Goal: Information Seeking & Learning: Learn about a topic

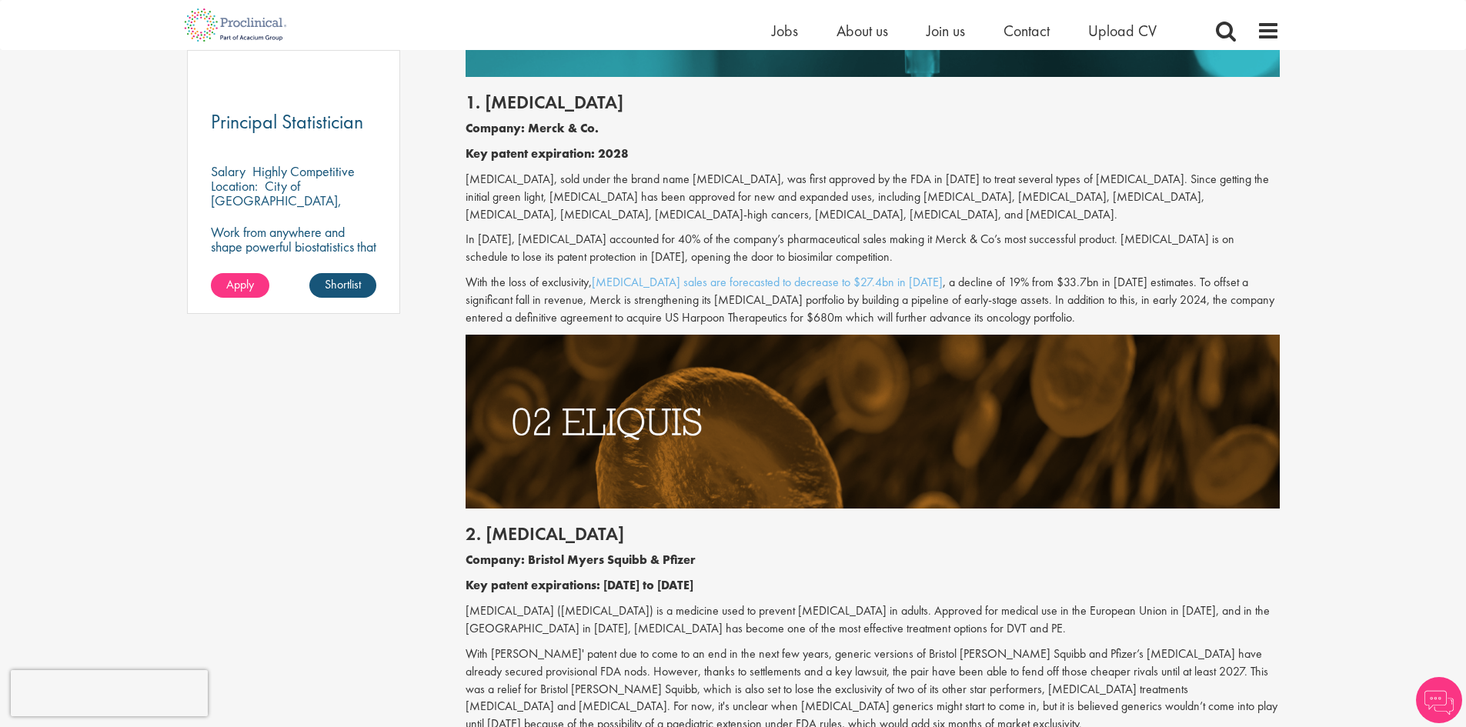
click at [926, 286] on p "With the loss of exclusivity, [MEDICAL_DATA] sales are forecasted to decrease t…" at bounding box center [873, 300] width 814 height 53
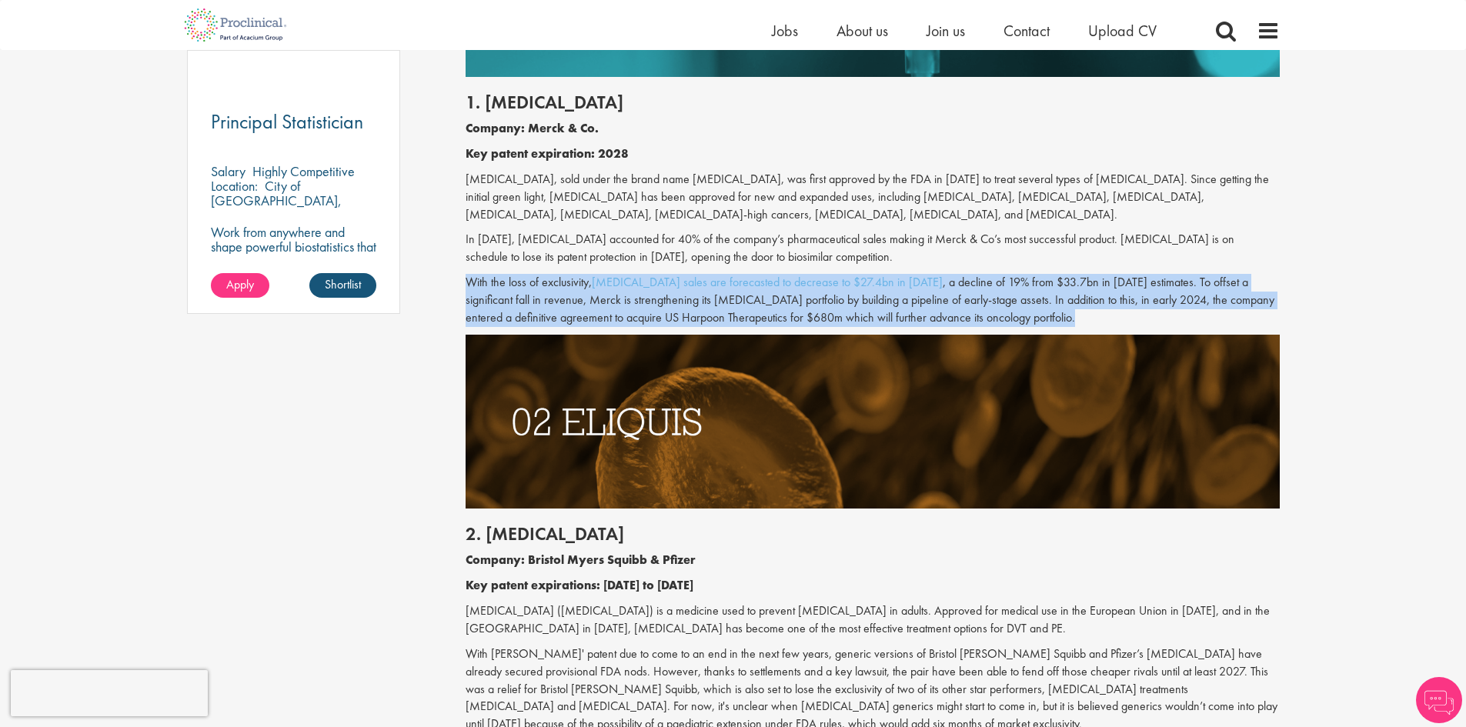
click at [926, 286] on p "With the loss of exclusivity, [MEDICAL_DATA] sales are forecasted to decrease t…" at bounding box center [873, 300] width 814 height 53
click at [973, 292] on p "With the loss of exclusivity, [MEDICAL_DATA] sales are forecasted to decrease t…" at bounding box center [873, 300] width 814 height 53
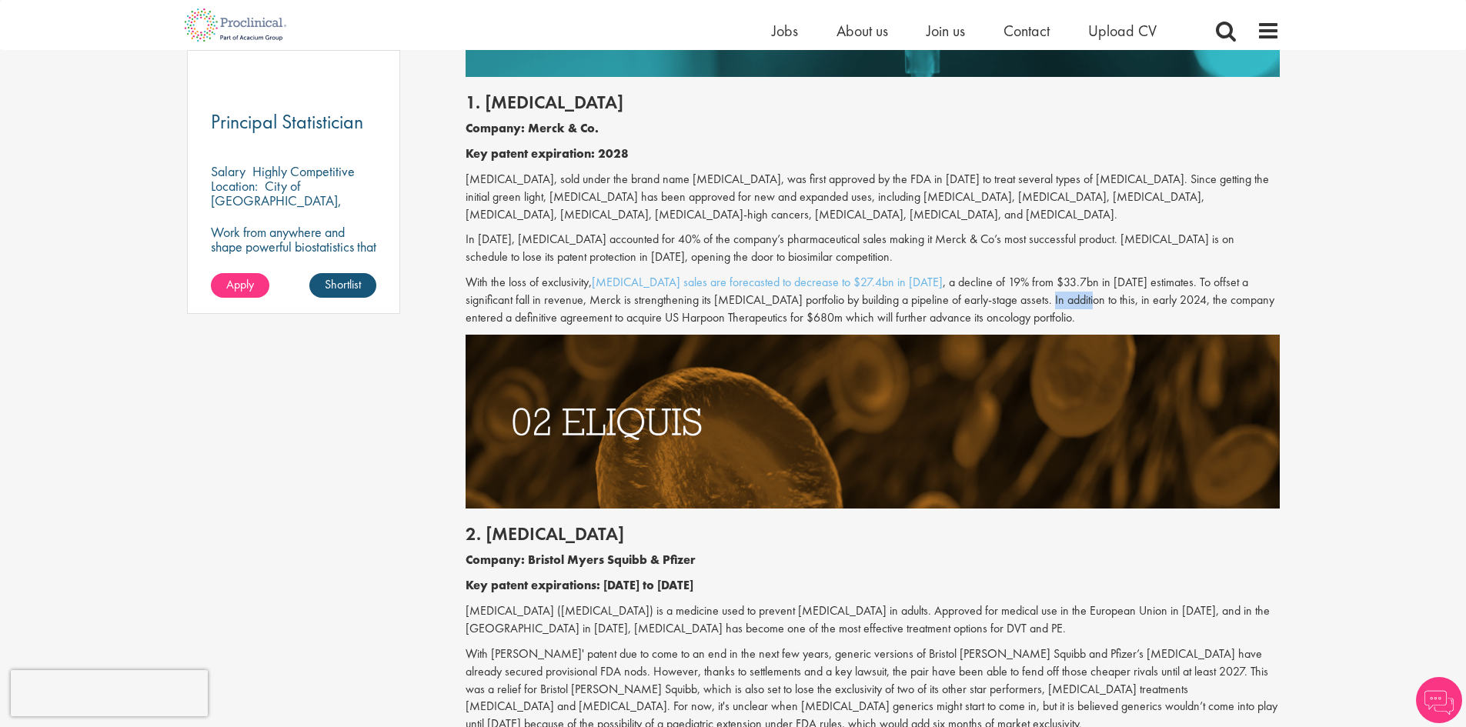
click at [973, 292] on p "With the loss of exclusivity, [MEDICAL_DATA] sales are forecasted to decrease t…" at bounding box center [873, 300] width 814 height 53
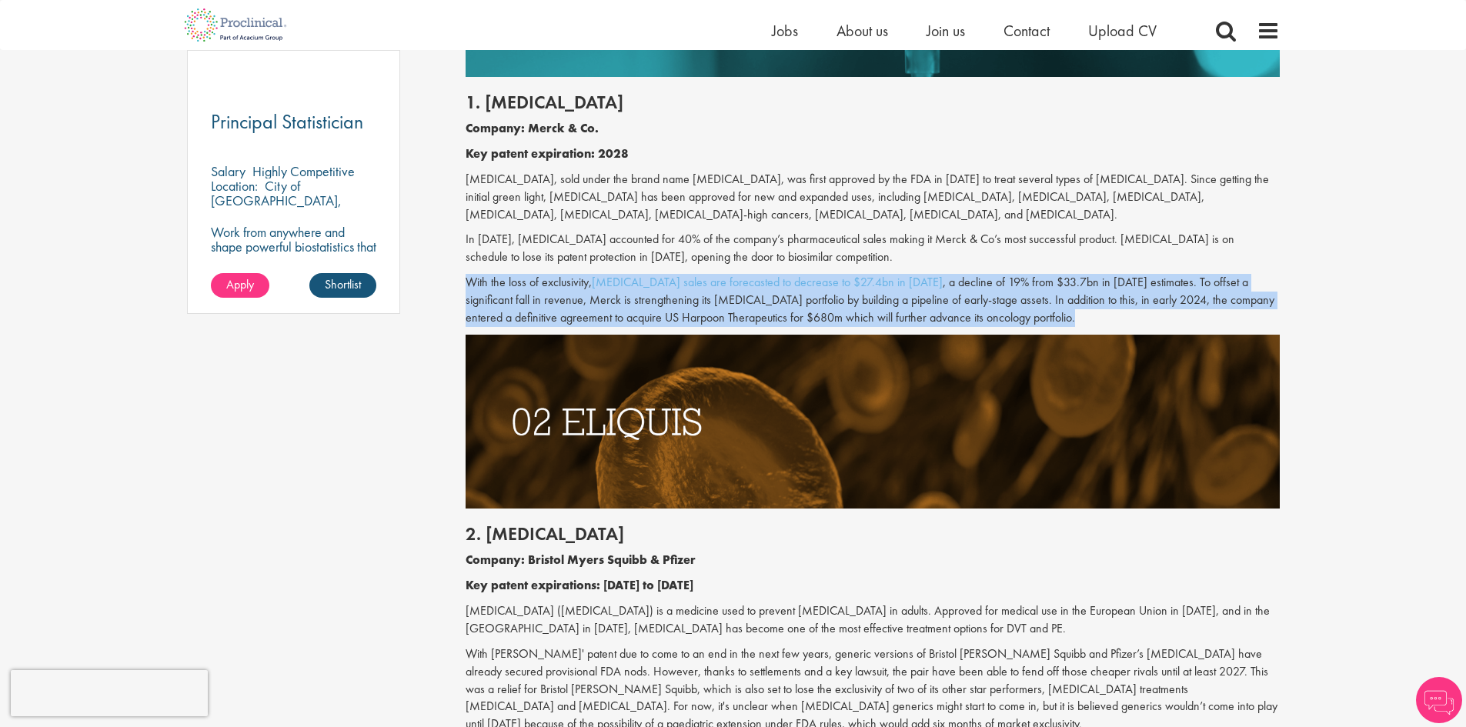
click at [973, 292] on p "With the loss of exclusivity, [MEDICAL_DATA] sales are forecasted to decrease t…" at bounding box center [873, 300] width 814 height 53
click at [1001, 295] on p "With the loss of exclusivity, [MEDICAL_DATA] sales are forecasted to decrease t…" at bounding box center [873, 300] width 814 height 53
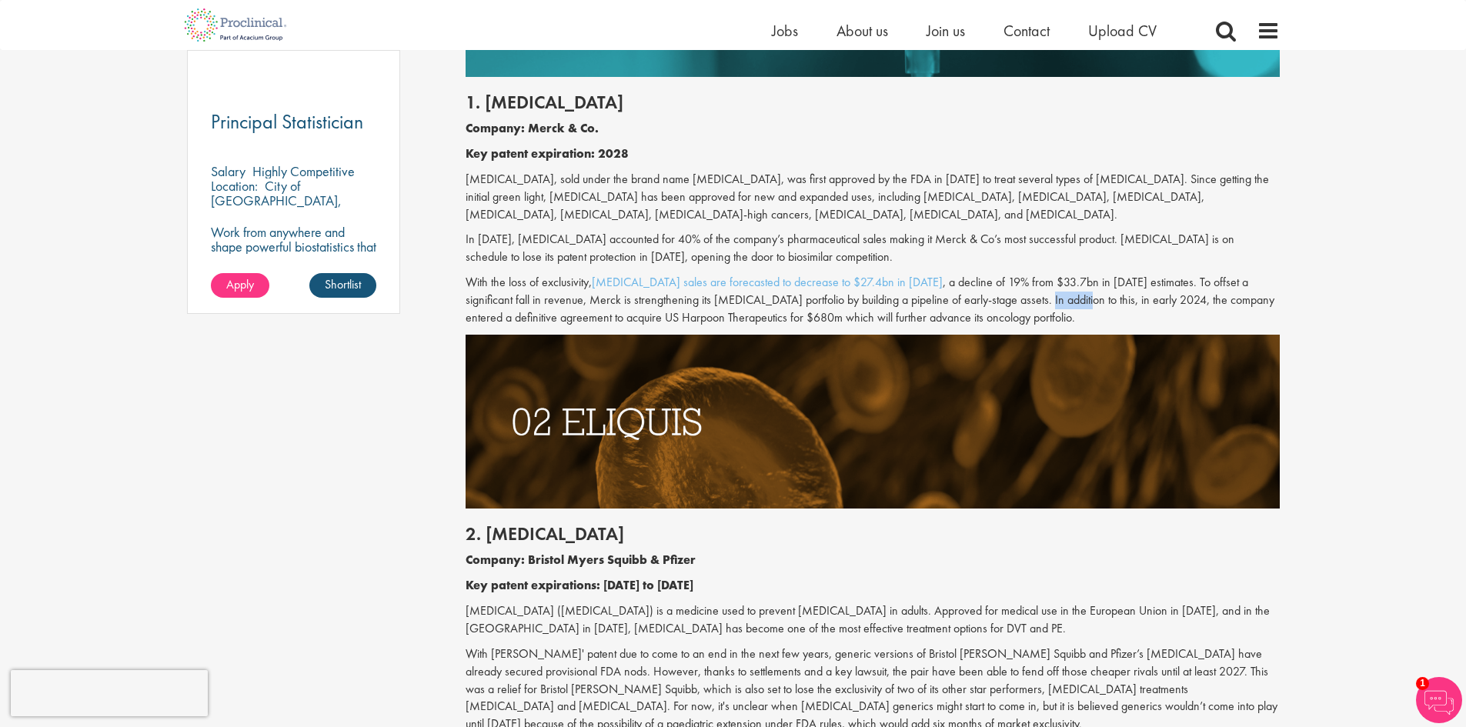
click at [1001, 295] on p "With the loss of exclusivity, [MEDICAL_DATA] sales are forecasted to decrease t…" at bounding box center [873, 300] width 814 height 53
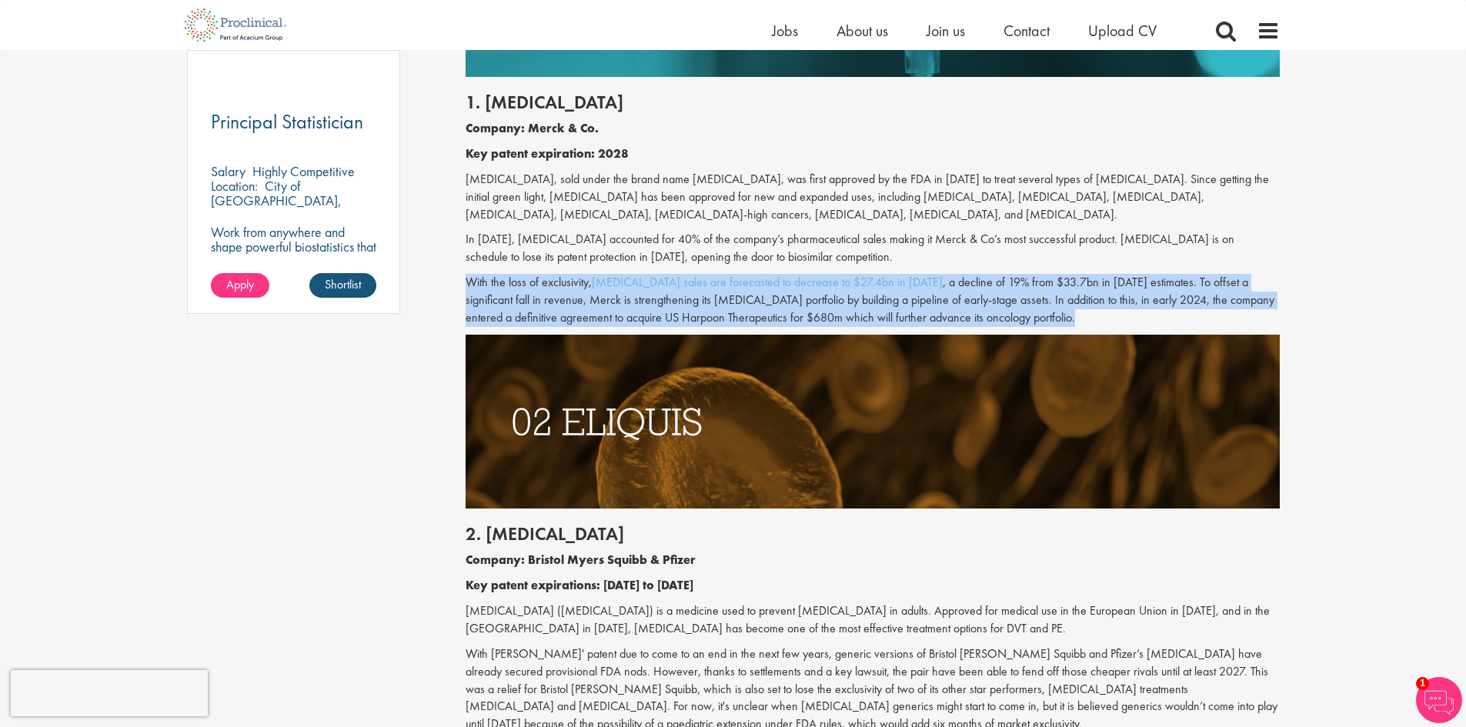
click at [1001, 295] on p "With the loss of exclusivity, [MEDICAL_DATA] sales are forecasted to decrease t…" at bounding box center [873, 300] width 814 height 53
click at [985, 294] on p "With the loss of exclusivity, [MEDICAL_DATA] sales are forecasted to decrease t…" at bounding box center [873, 300] width 814 height 53
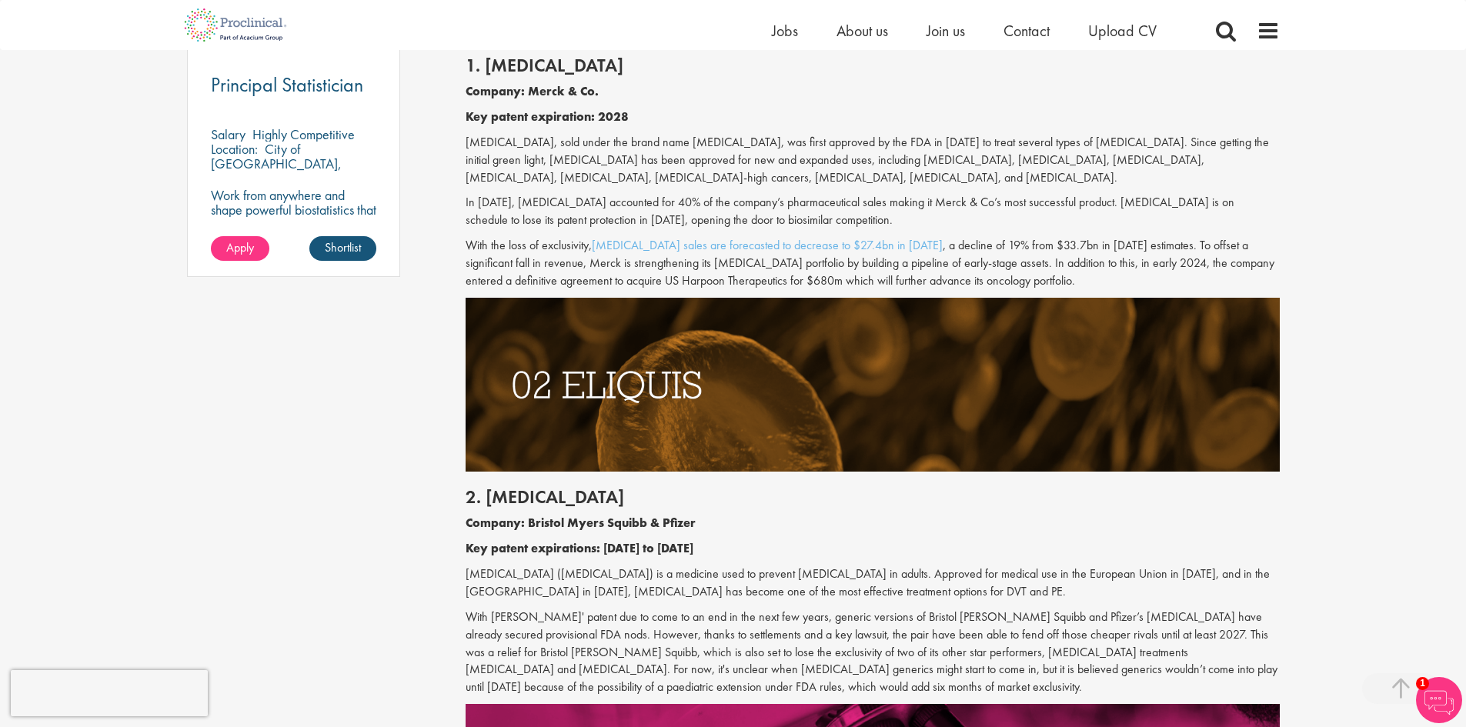
scroll to position [1155, 0]
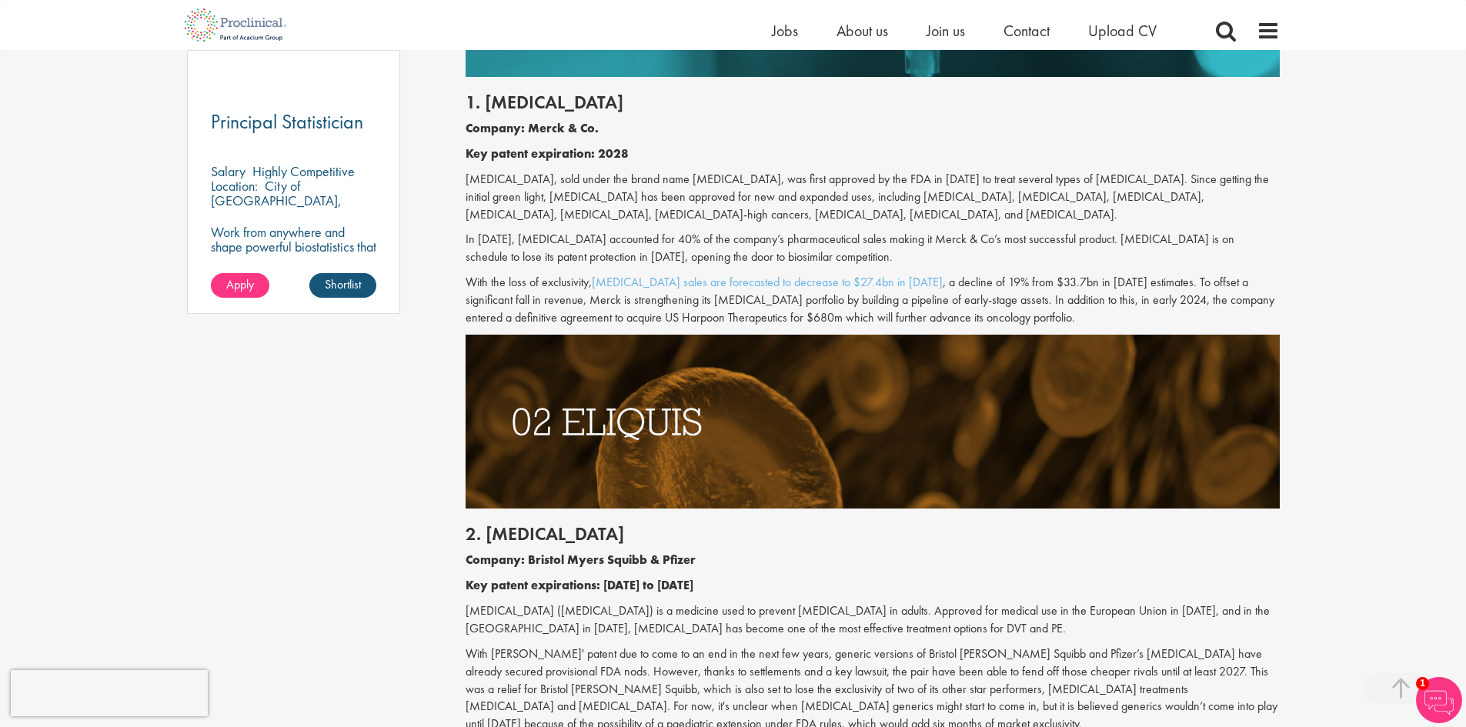
click at [1130, 283] on p "With the loss of exclusivity, [MEDICAL_DATA] sales are forecasted to decrease t…" at bounding box center [873, 300] width 814 height 53
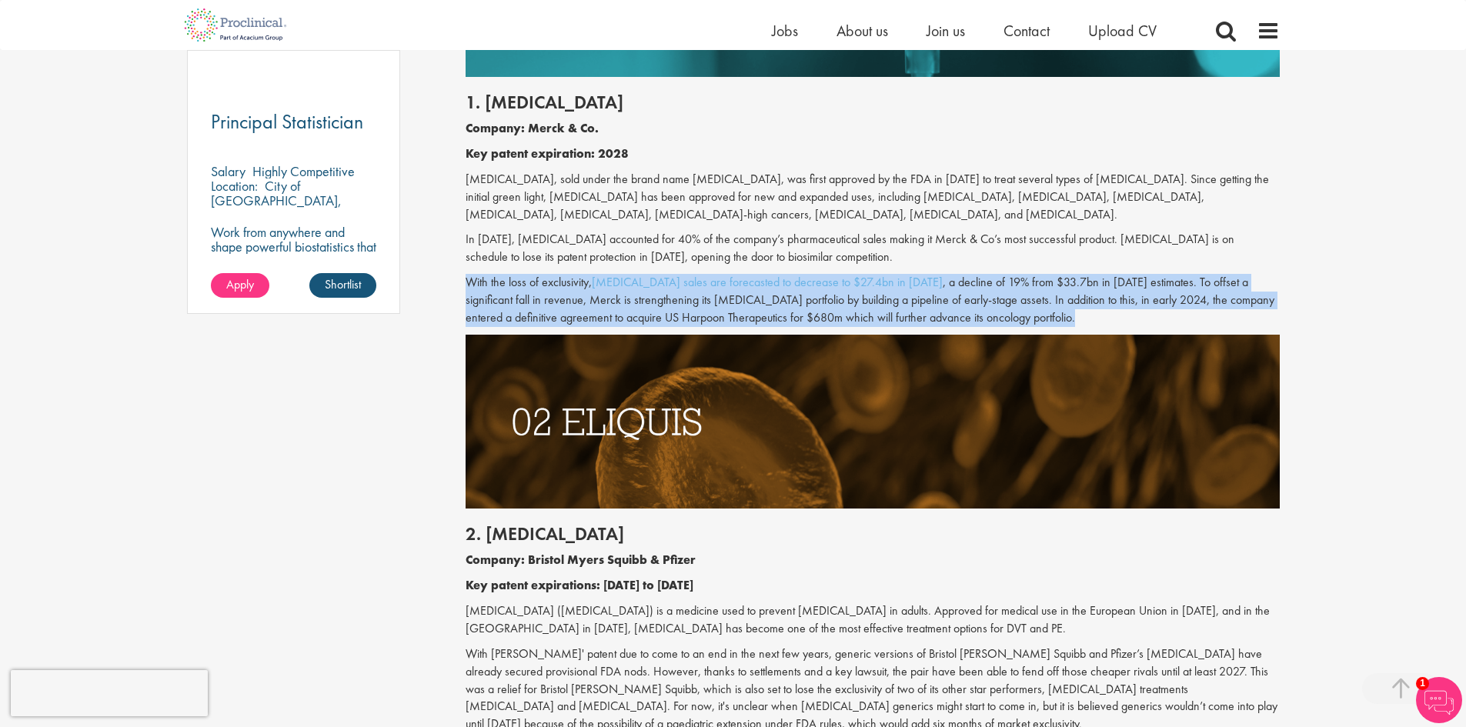
click at [1130, 283] on p "With the loss of exclusivity, [MEDICAL_DATA] sales are forecasted to decrease t…" at bounding box center [873, 300] width 814 height 53
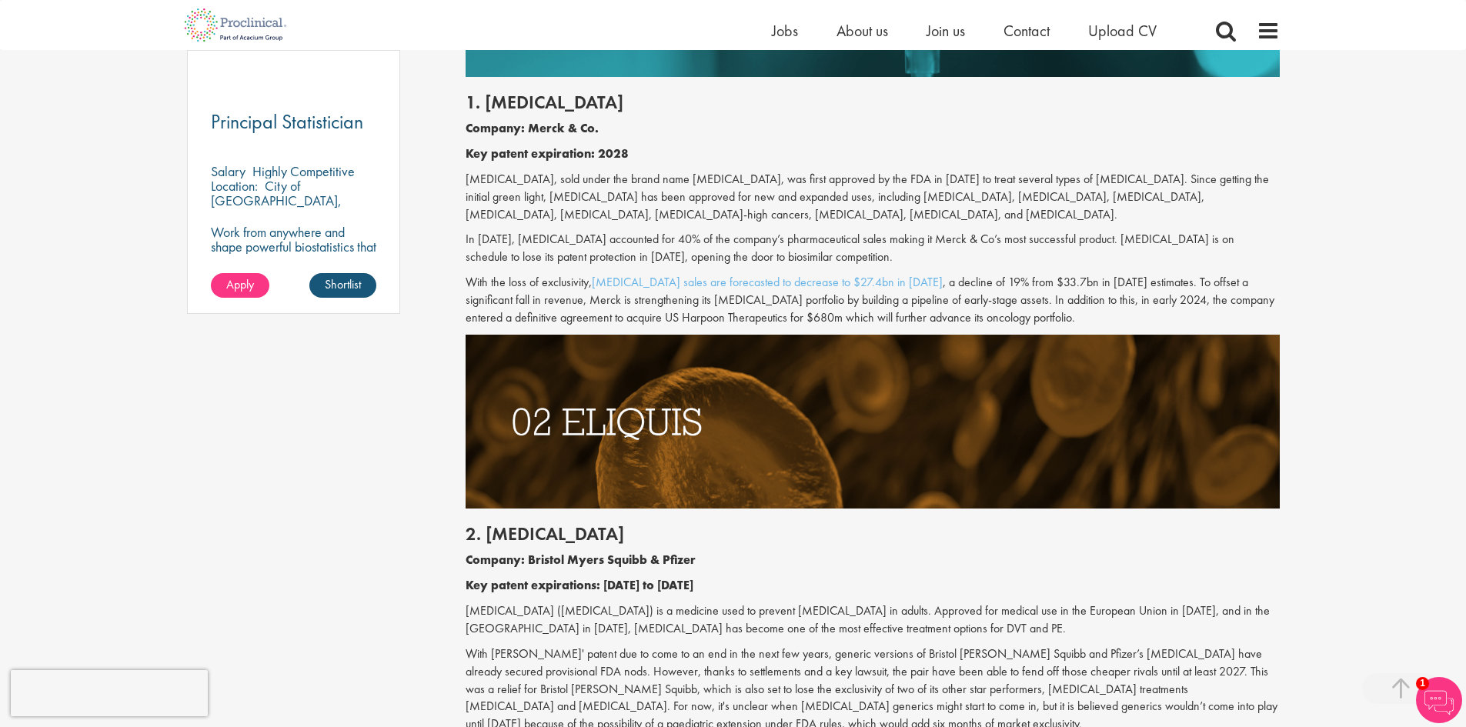
click at [1141, 244] on p "In [DATE], [MEDICAL_DATA] accounted for 40% of the company’s pharmaceutical sal…" at bounding box center [873, 248] width 814 height 35
click at [1132, 225] on div "1. [MEDICAL_DATA] Company: Merck & Co. Key patent expiration: 2028 [MEDICAL_DAT…" at bounding box center [872, 206] width 837 height 258
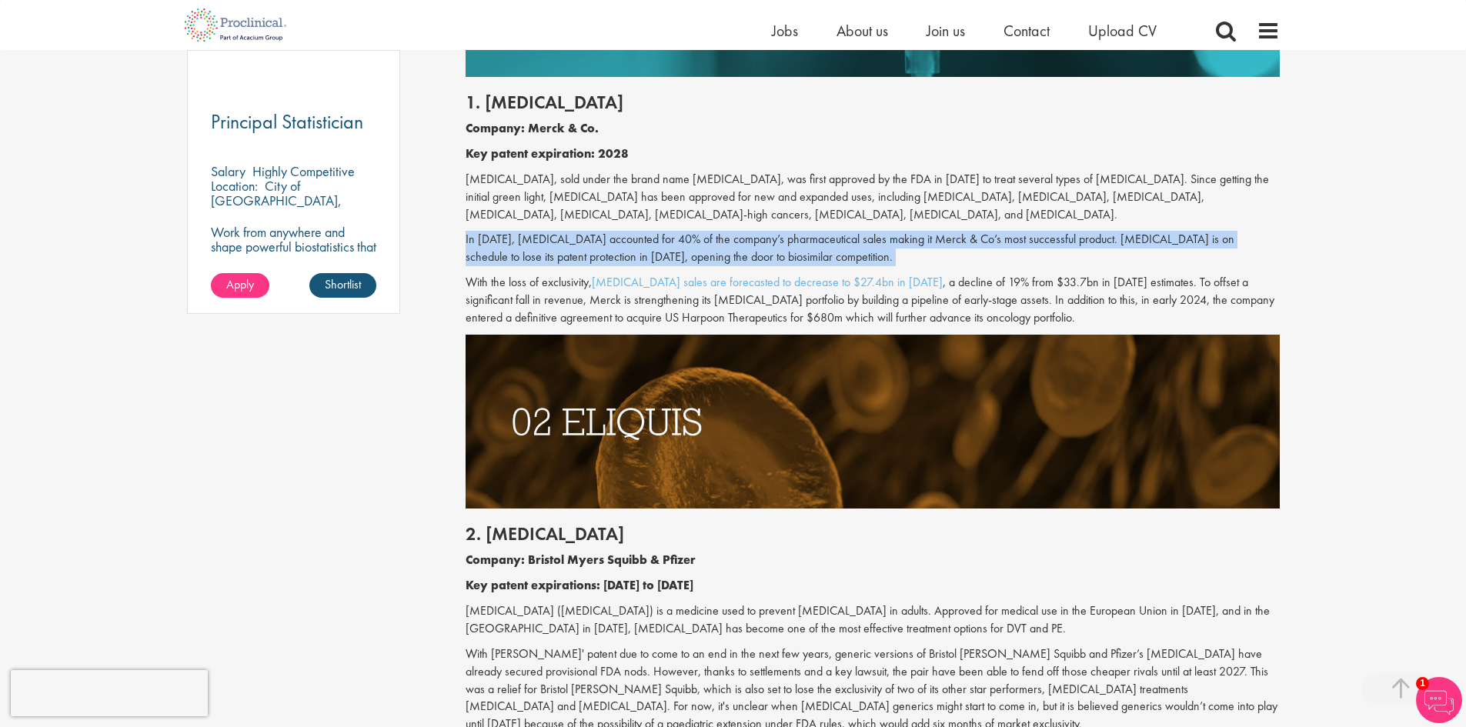
click at [1132, 225] on div "1. [MEDICAL_DATA] Company: Merck & Co. Key patent expiration: 2028 [MEDICAL_DAT…" at bounding box center [872, 206] width 837 height 258
click at [1124, 246] on p "In [DATE], [MEDICAL_DATA] accounted for 40% of the company’s pharmaceutical sal…" at bounding box center [873, 248] width 814 height 35
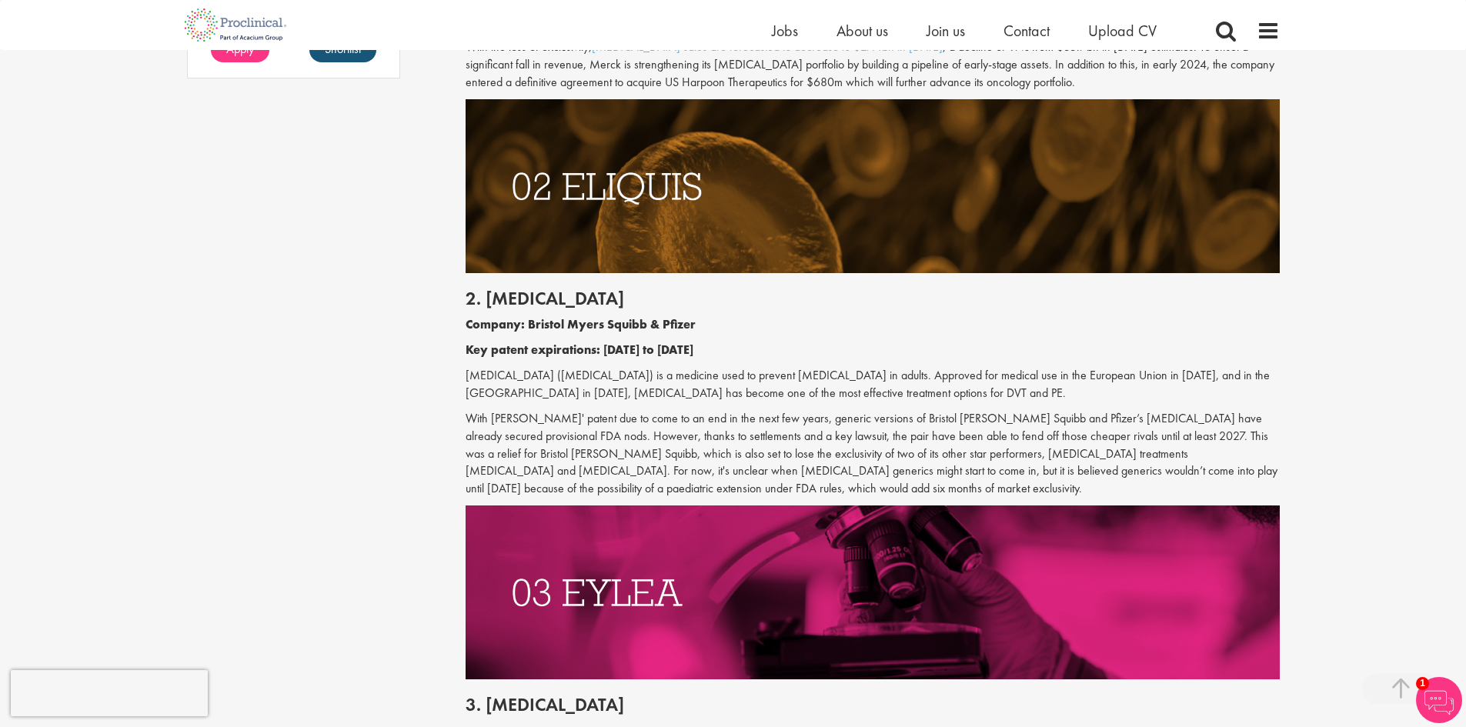
scroll to position [1539, 0]
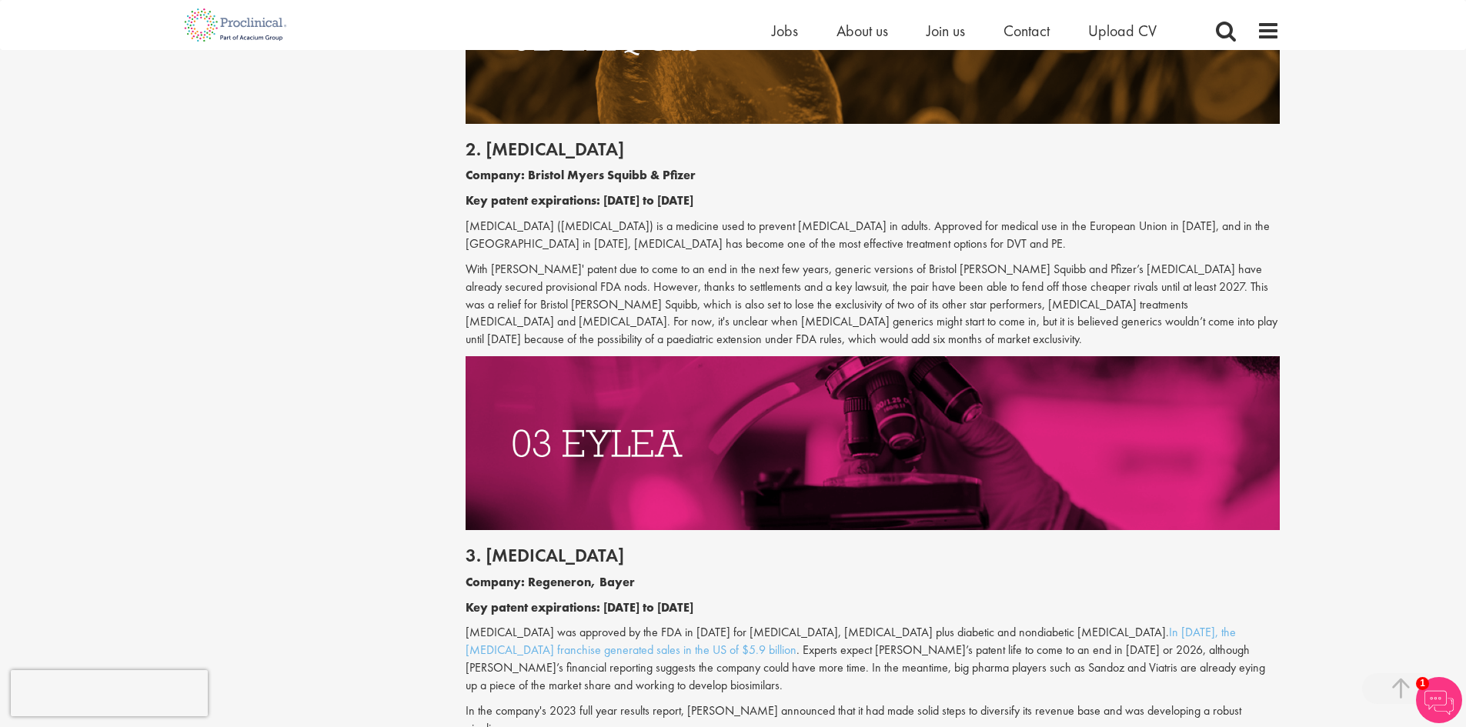
click at [1119, 246] on p "[MEDICAL_DATA] ([MEDICAL_DATA]) is a medicine used to prevent [MEDICAL_DATA] in…" at bounding box center [873, 235] width 814 height 35
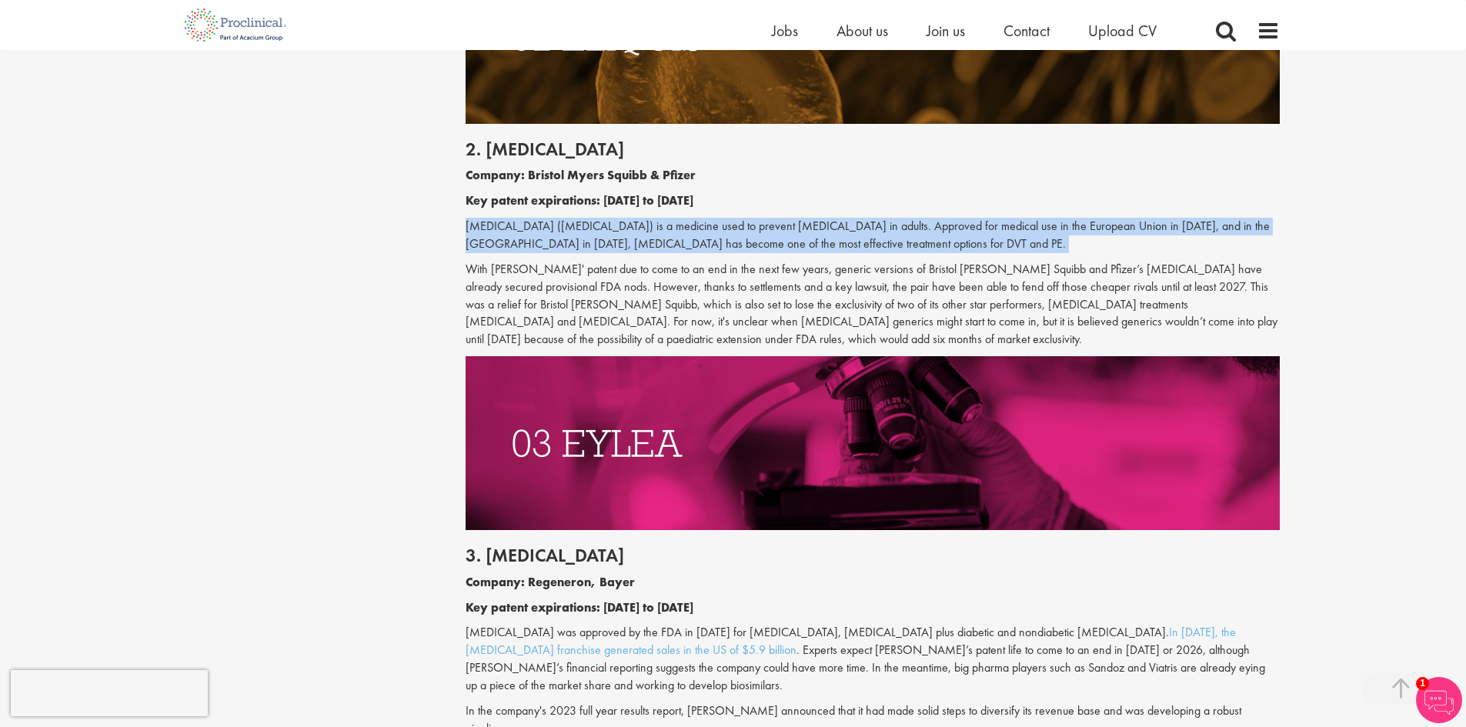
click at [1119, 246] on p "[MEDICAL_DATA] ([MEDICAL_DATA]) is a medicine used to prevent [MEDICAL_DATA] in…" at bounding box center [873, 235] width 814 height 35
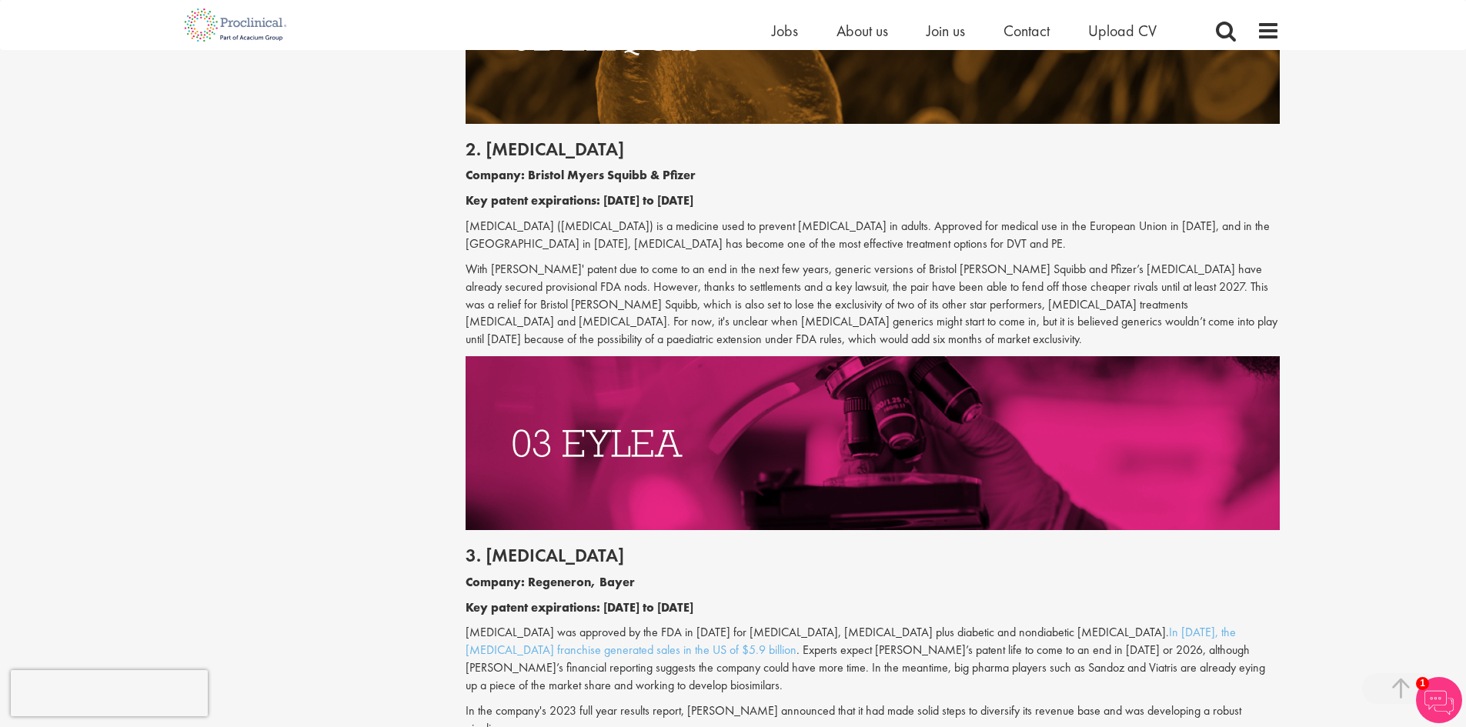
click at [1141, 286] on p "With [PERSON_NAME]' patent due to come to an end in the next few years, generic…" at bounding box center [873, 305] width 814 height 88
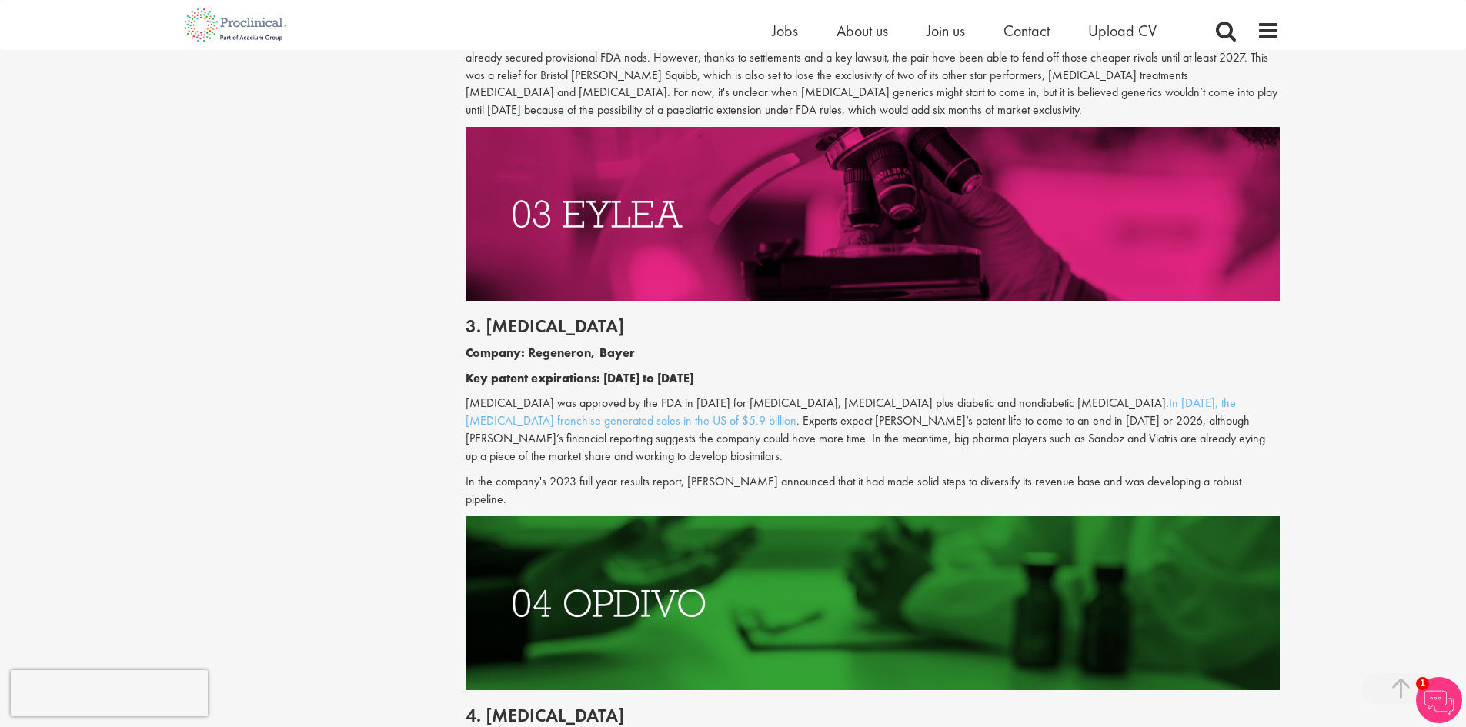
scroll to position [2053, 0]
